Goal: Information Seeking & Learning: Learn about a topic

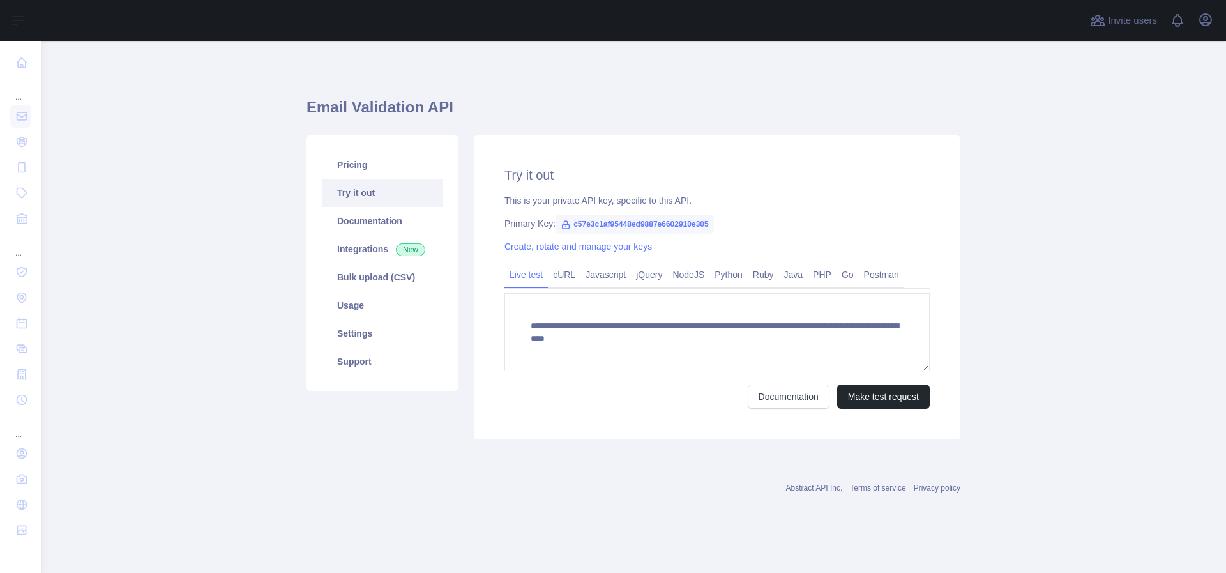
click at [1207, 22] on icon "button" at bounding box center [1205, 19] width 11 height 11
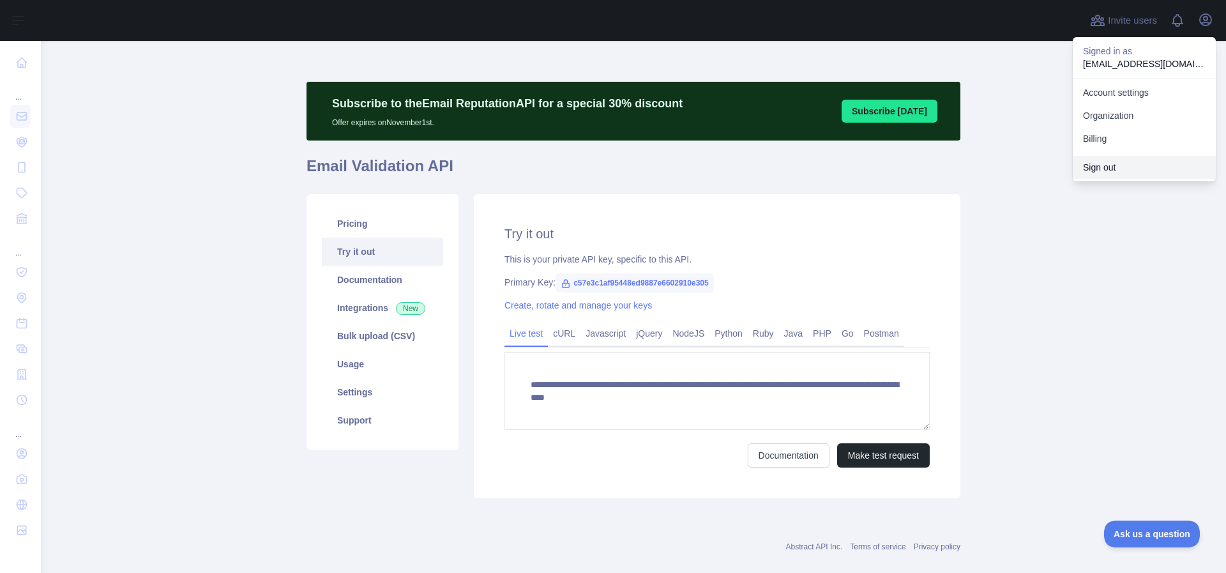
click at [1109, 162] on button "Sign out" at bounding box center [1144, 167] width 143 height 23
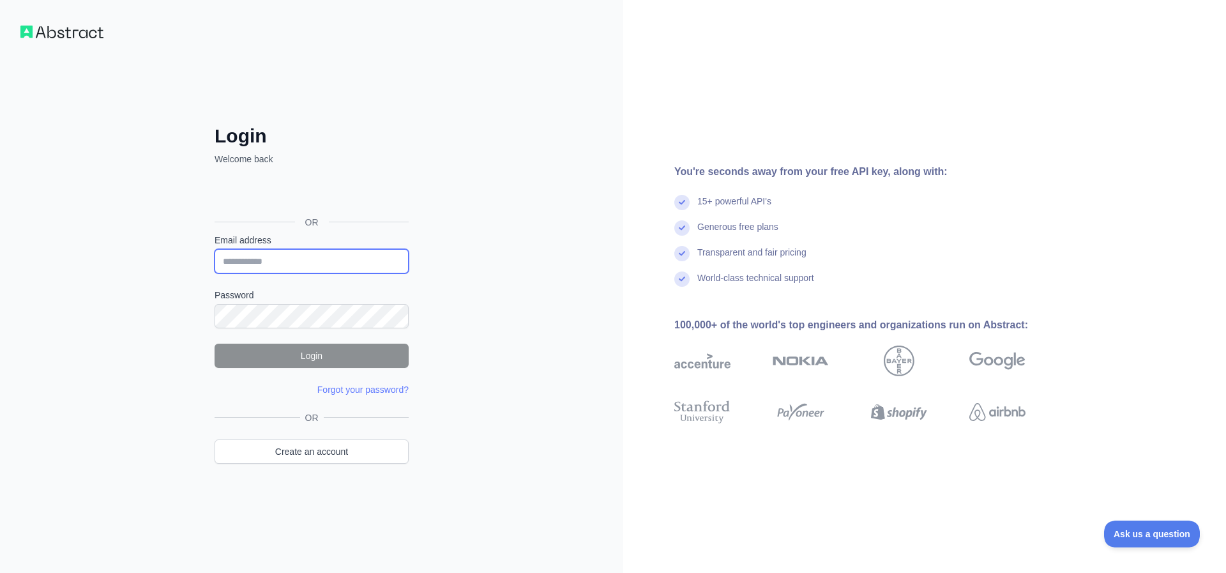
type input "**********"
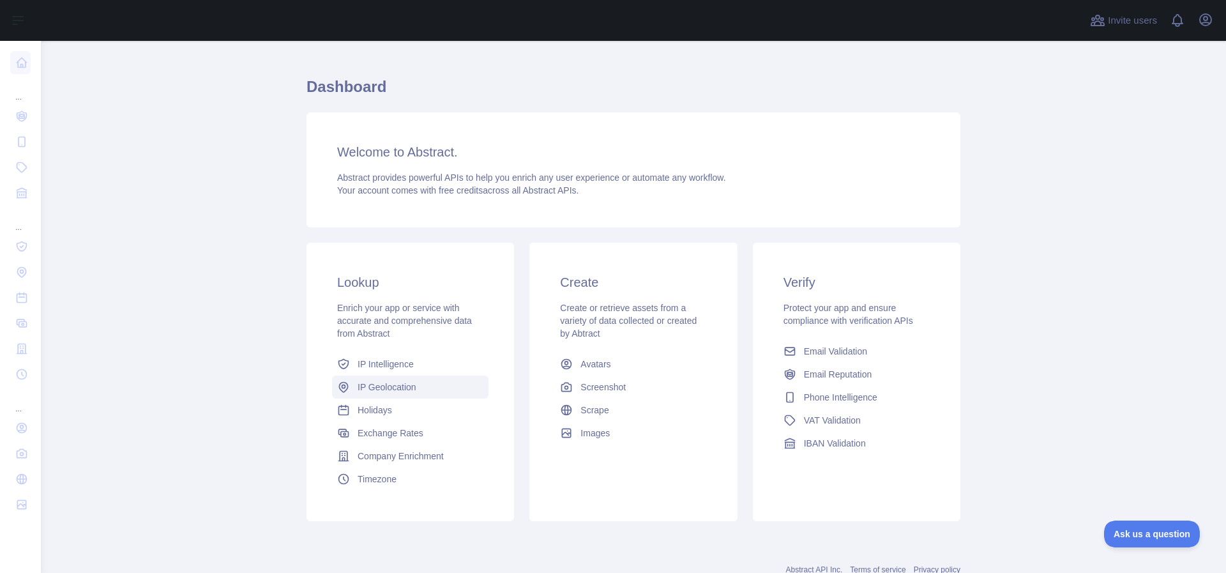
scroll to position [40, 0]
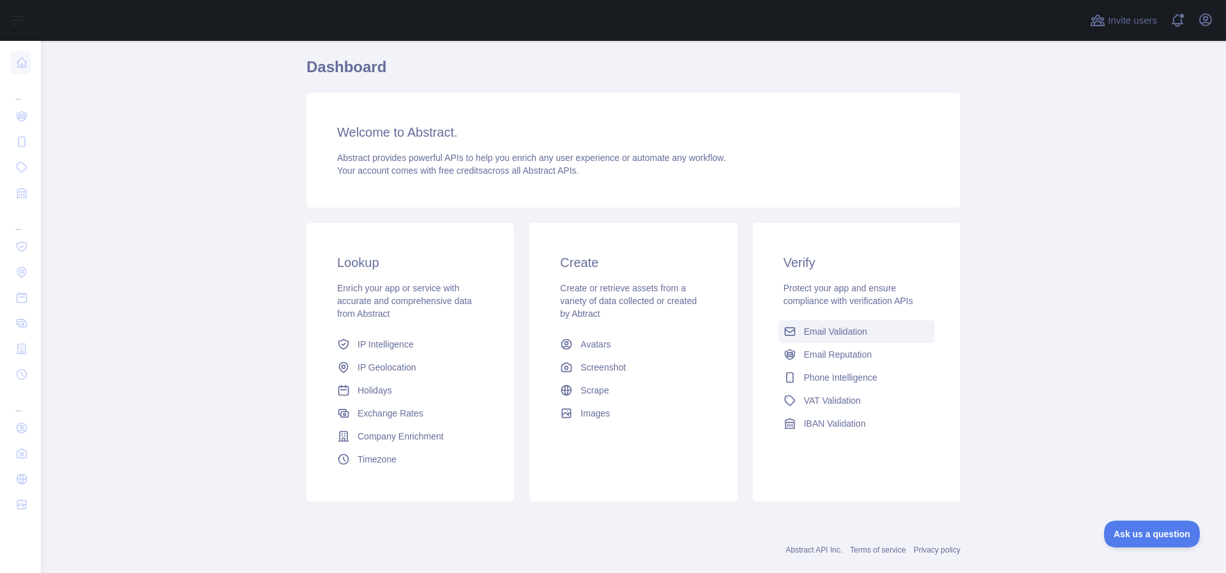
click at [804, 329] on span "Email Validation" at bounding box center [835, 331] width 63 height 13
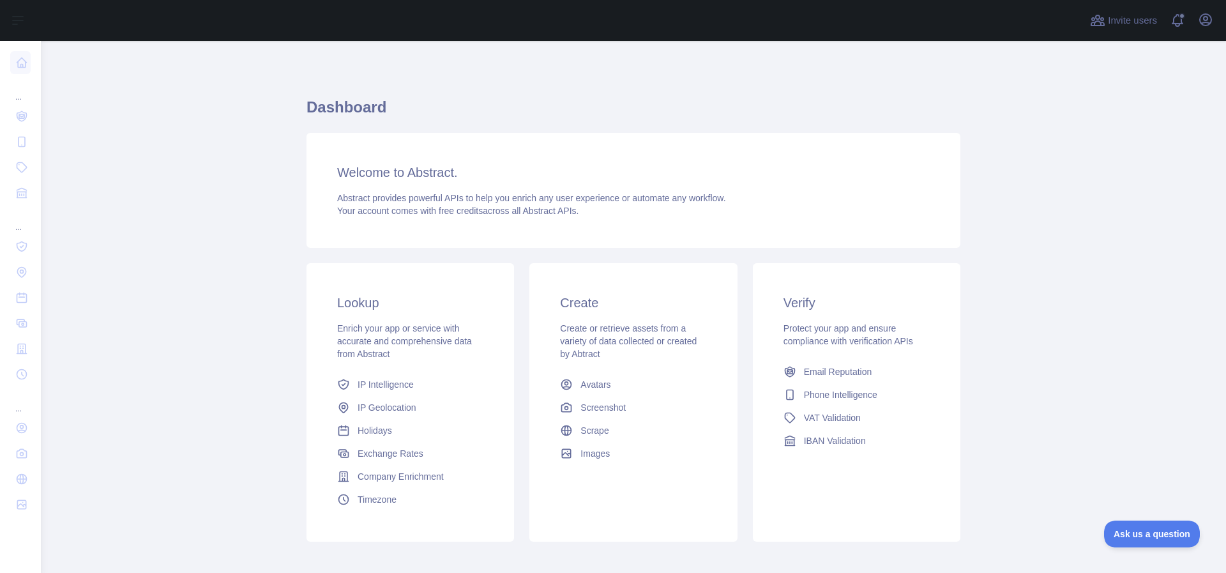
click at [211, 98] on main "Dashboard Welcome to Abstract. Abstract provides powerful APIs to help you enri…" at bounding box center [634, 307] width 1186 height 532
click at [820, 370] on span "Email Reputation" at bounding box center [838, 371] width 68 height 13
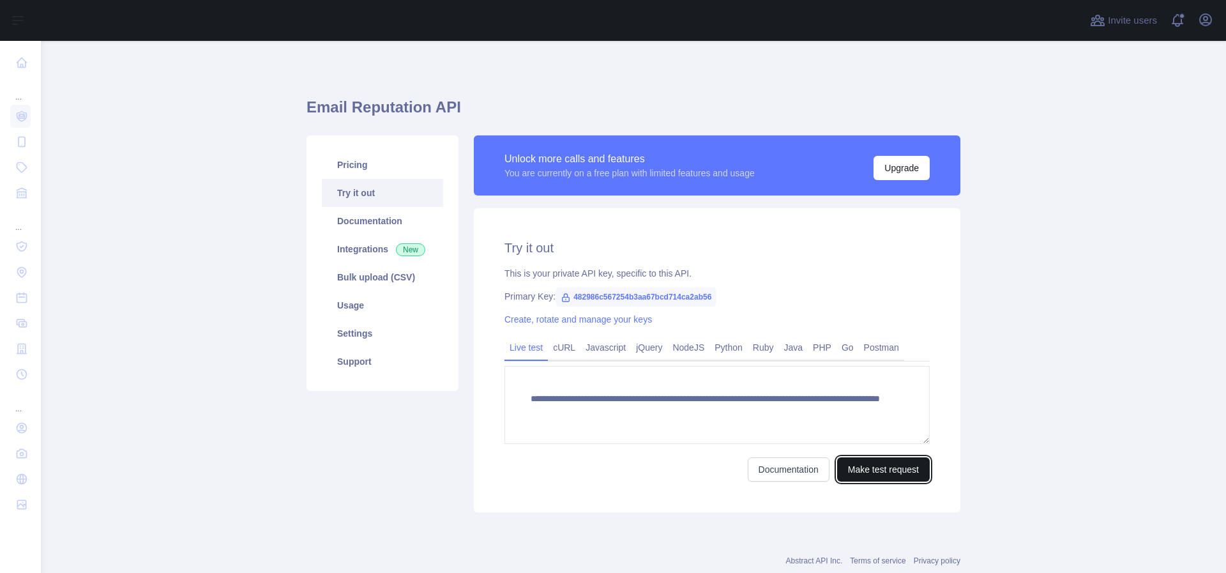
click at [866, 464] on button "Make test request" at bounding box center [883, 469] width 93 height 24
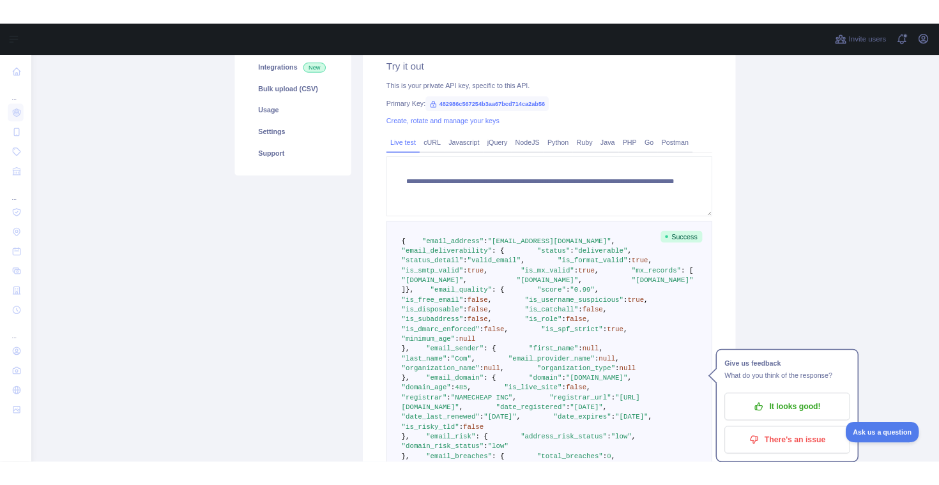
scroll to position [192, 0]
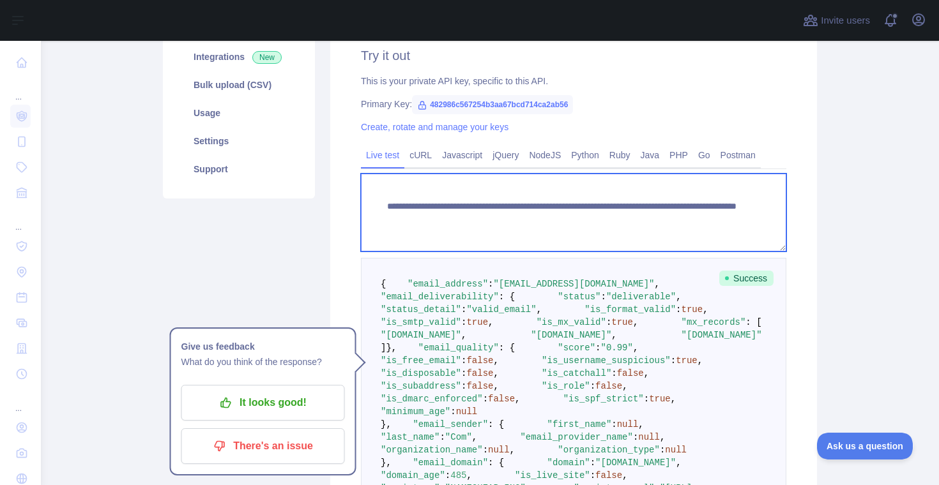
drag, startPoint x: 383, startPoint y: 205, endPoint x: 558, endPoint y: 201, distance: 175.7
click at [558, 201] on textarea "**********" at bounding box center [573, 213] width 425 height 78
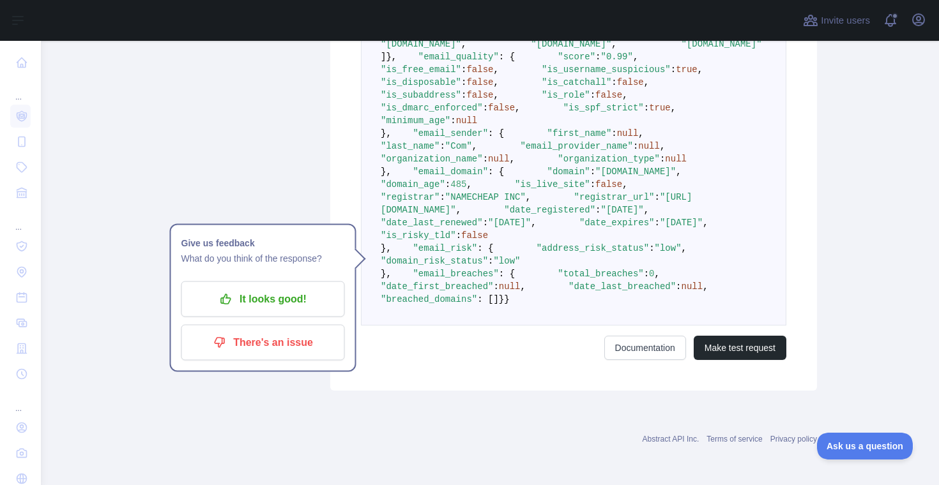
scroll to position [501, 0]
click at [454, 62] on span ""email_quality"" at bounding box center [458, 57] width 80 height 10
copy span "email_quality"
click at [558, 62] on span ""score"" at bounding box center [577, 57] width 38 height 10
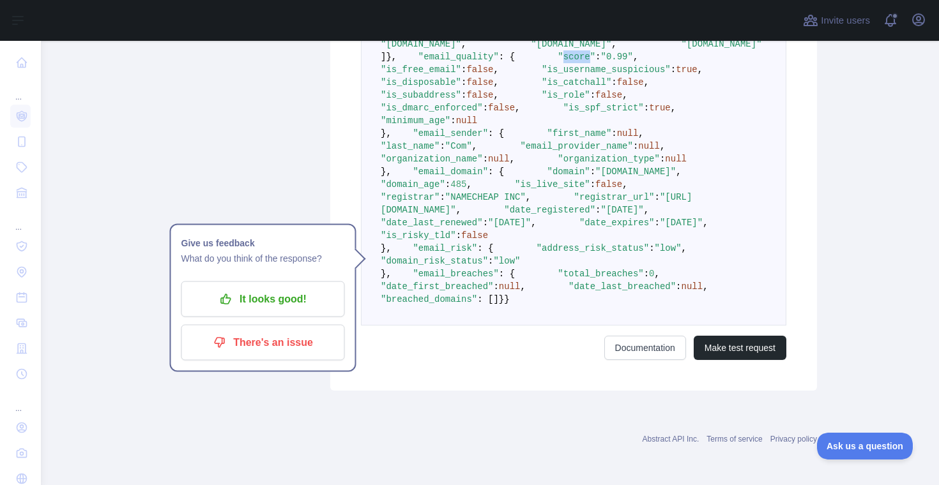
click at [558, 62] on span ""score"" at bounding box center [577, 57] width 38 height 10
copy span "score"
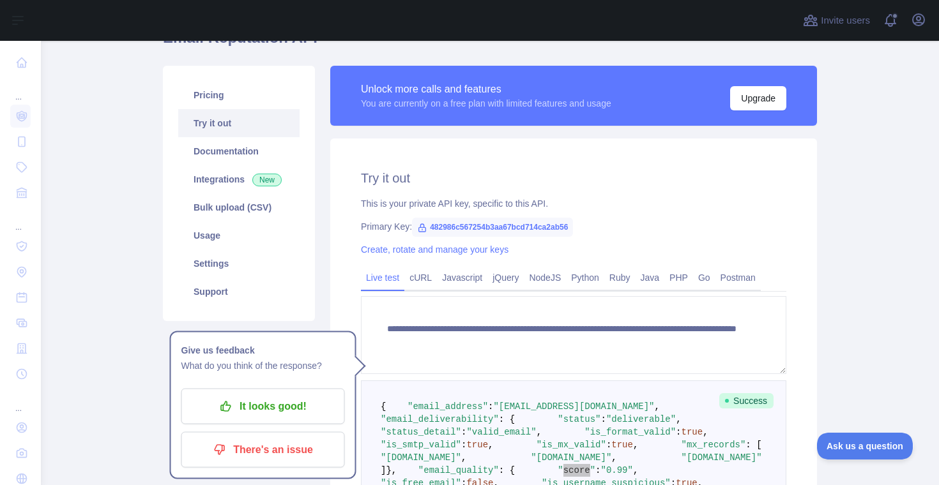
scroll to position [72, 0]
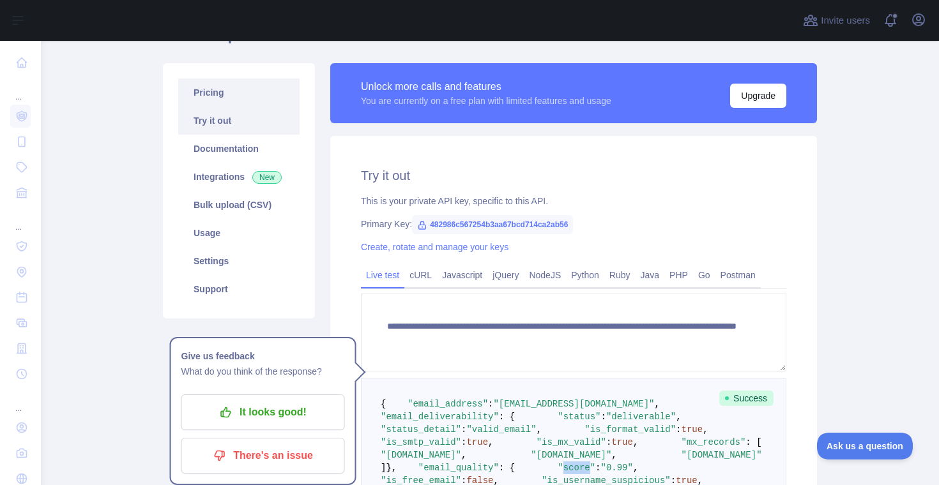
click at [231, 90] on link "Pricing" at bounding box center [238, 93] width 121 height 28
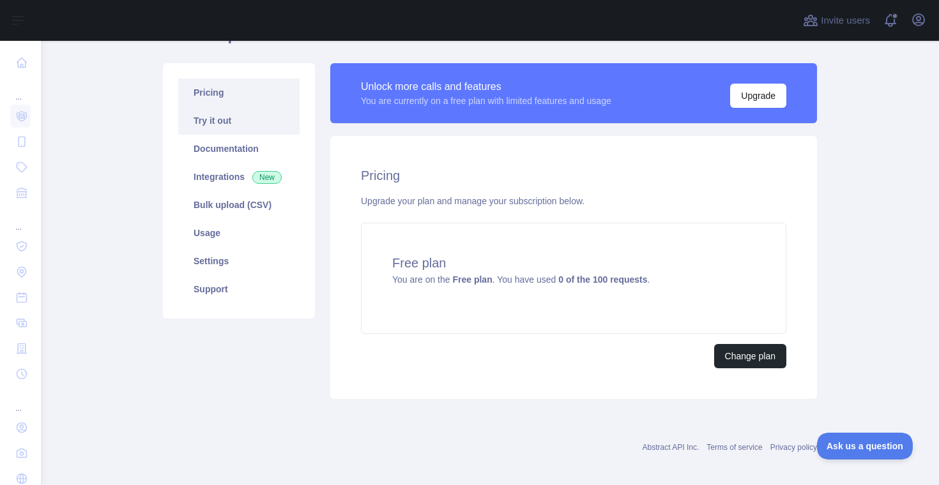
click at [237, 128] on link "Try it out" at bounding box center [238, 121] width 121 height 28
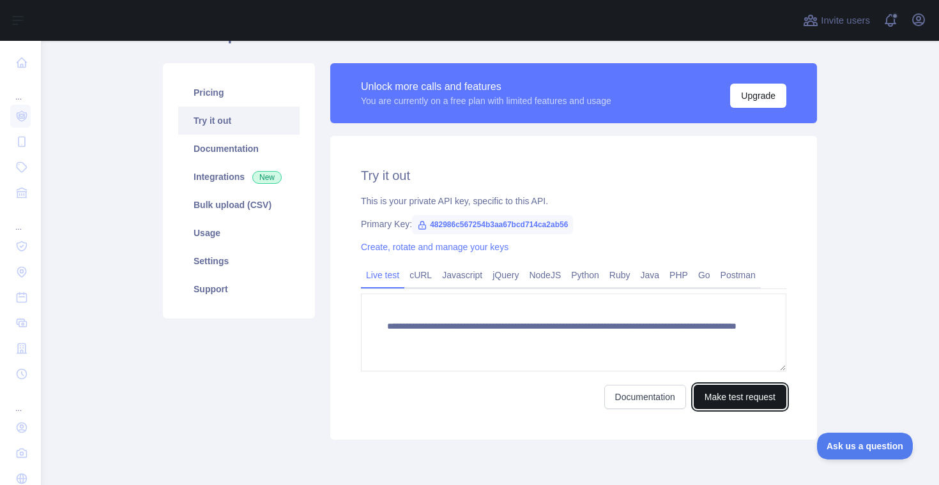
click at [730, 403] on button "Make test request" at bounding box center [740, 397] width 93 height 24
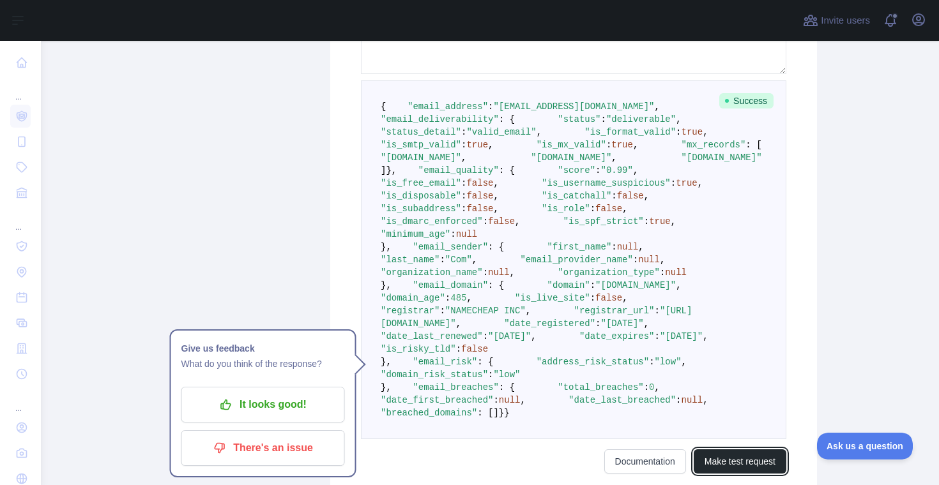
scroll to position [374, 0]
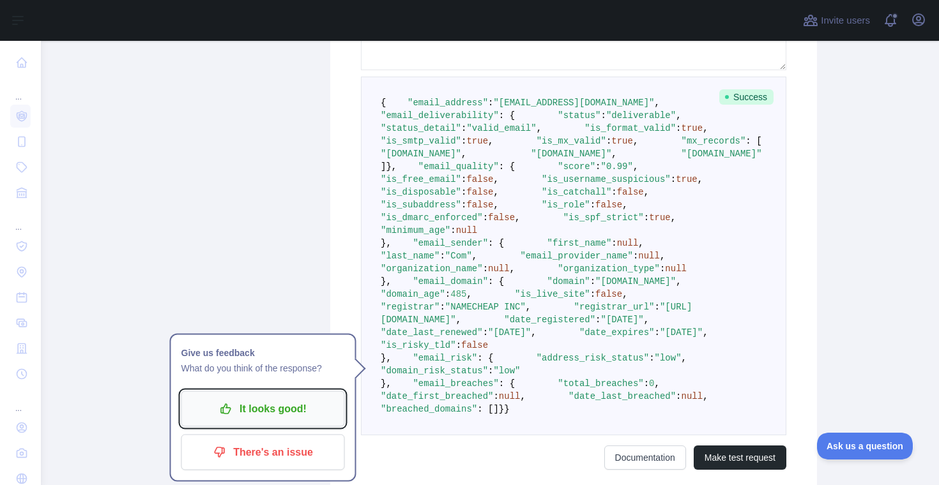
click at [289, 404] on p "It looks good!" at bounding box center [263, 410] width 144 height 22
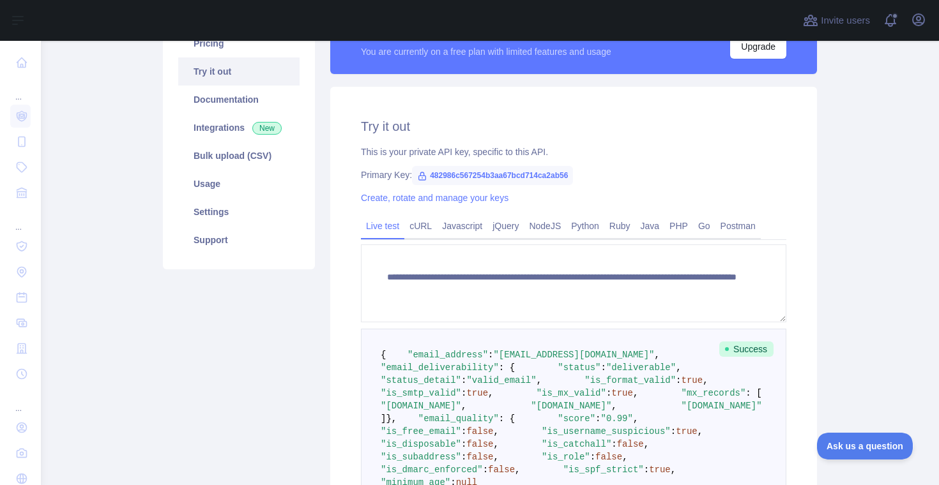
scroll to position [6, 0]
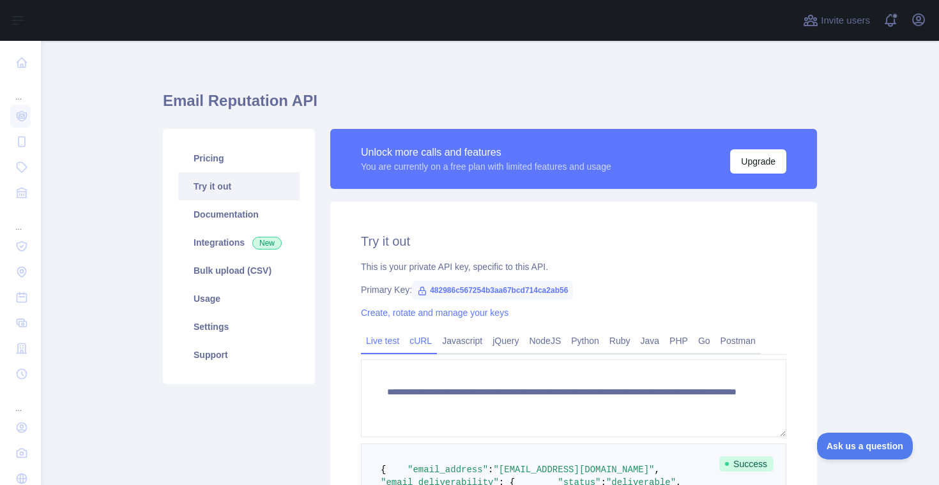
click at [420, 345] on link "cURL" at bounding box center [420, 341] width 33 height 20
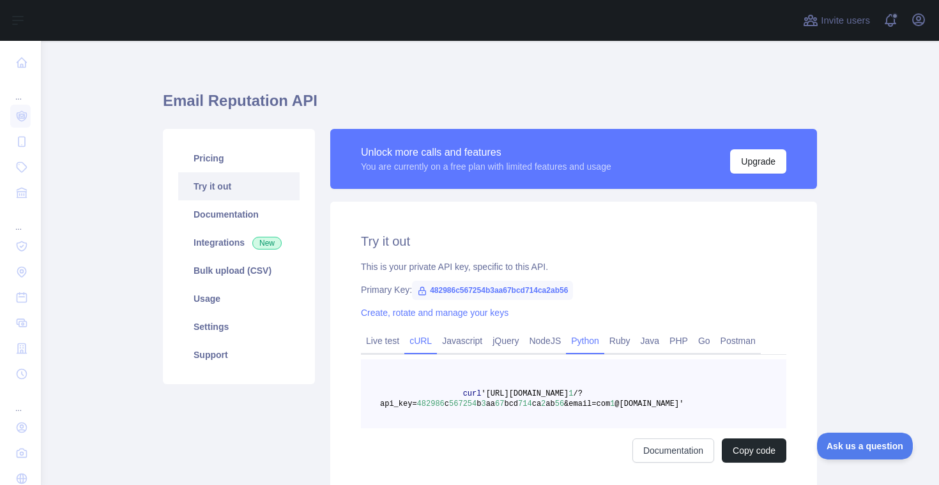
click at [578, 342] on link "Python" at bounding box center [585, 341] width 38 height 20
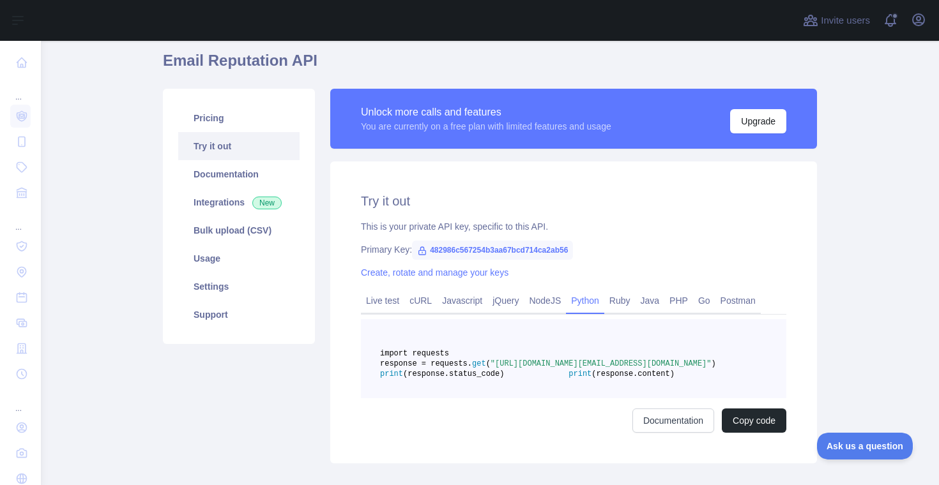
scroll to position [130, 0]
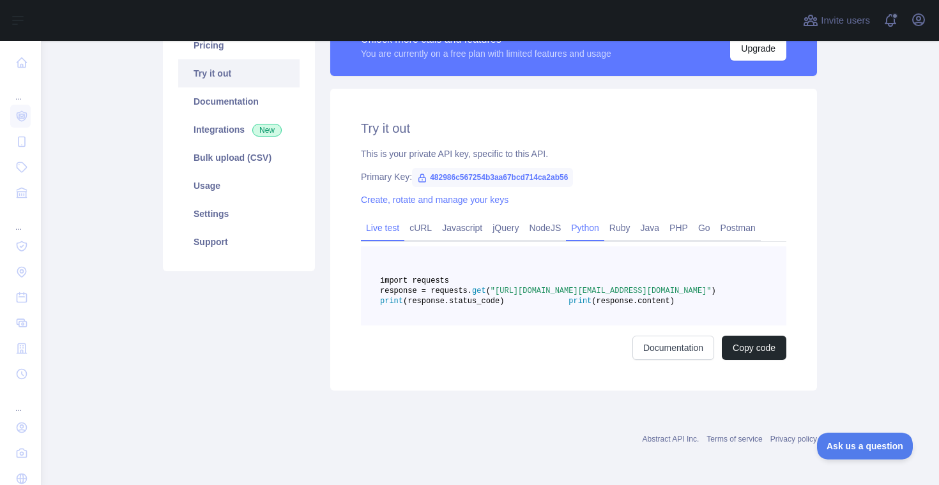
click at [382, 218] on link "Live test" at bounding box center [382, 228] width 43 height 20
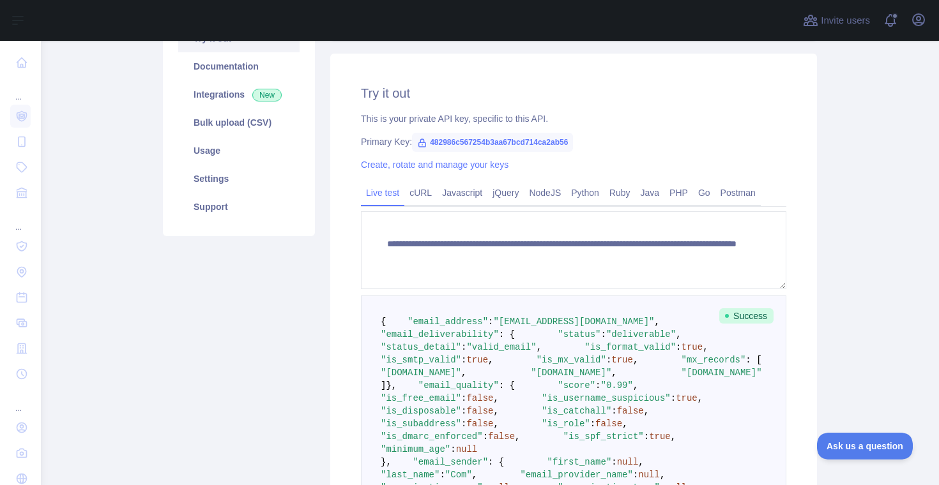
scroll to position [178, 0]
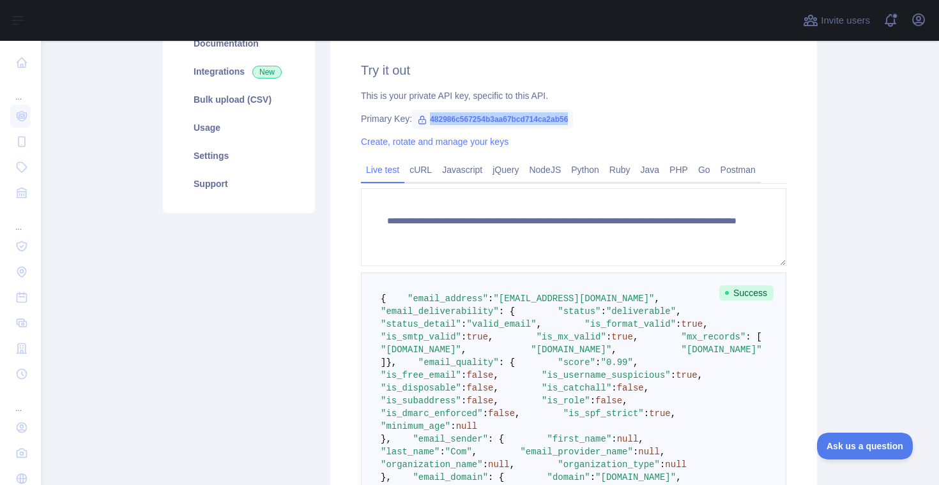
drag, startPoint x: 584, startPoint y: 119, endPoint x: 428, endPoint y: 120, distance: 156.5
click at [428, 120] on span "482986c567254b3aa67bcd714ca2ab56" at bounding box center [492, 119] width 161 height 19
copy span "482986c567254b3aa67bcd714ca2ab56"
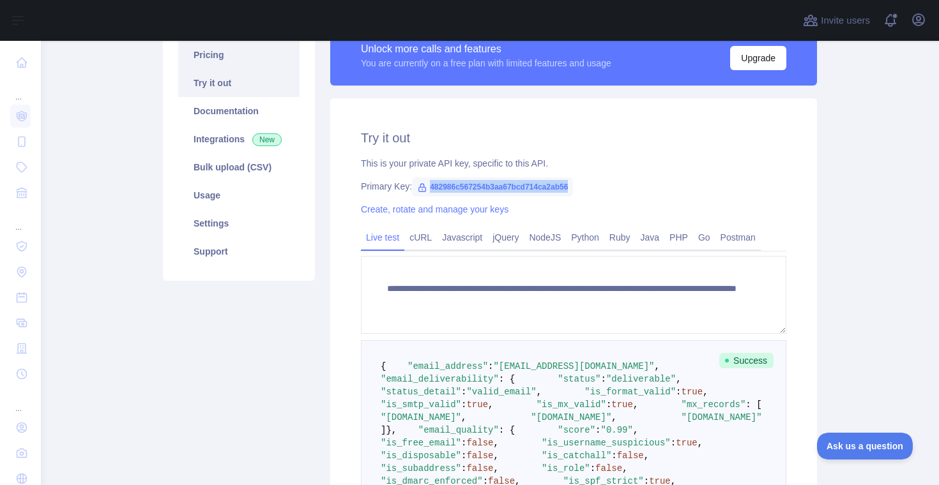
scroll to position [107, 0]
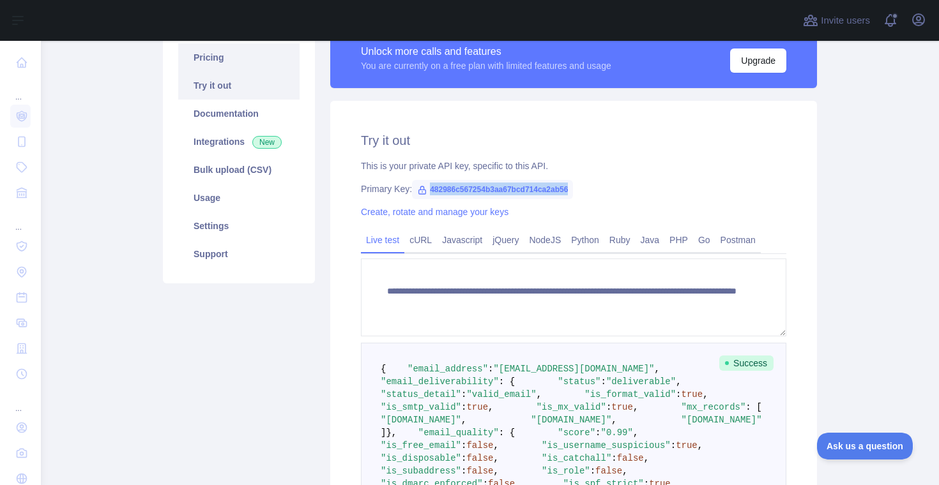
click at [218, 54] on link "Pricing" at bounding box center [238, 57] width 121 height 28
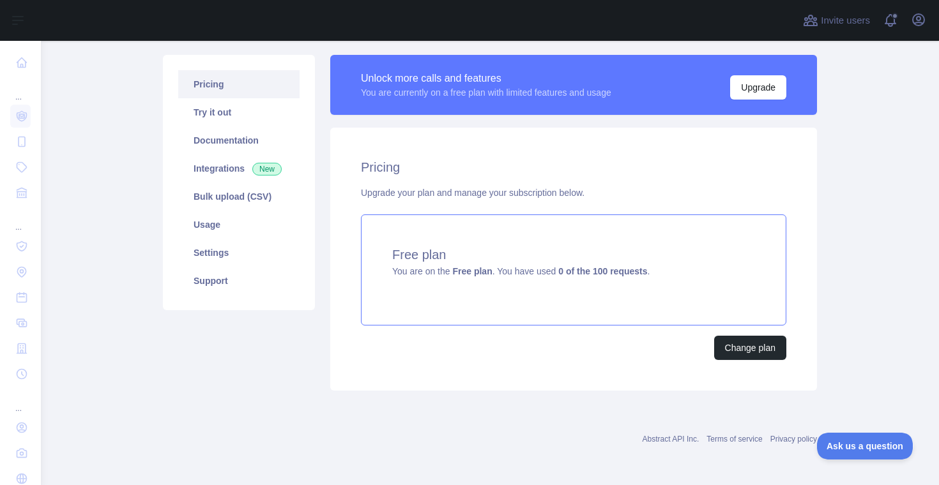
scroll to position [80, 0]
